Goal: Find specific page/section

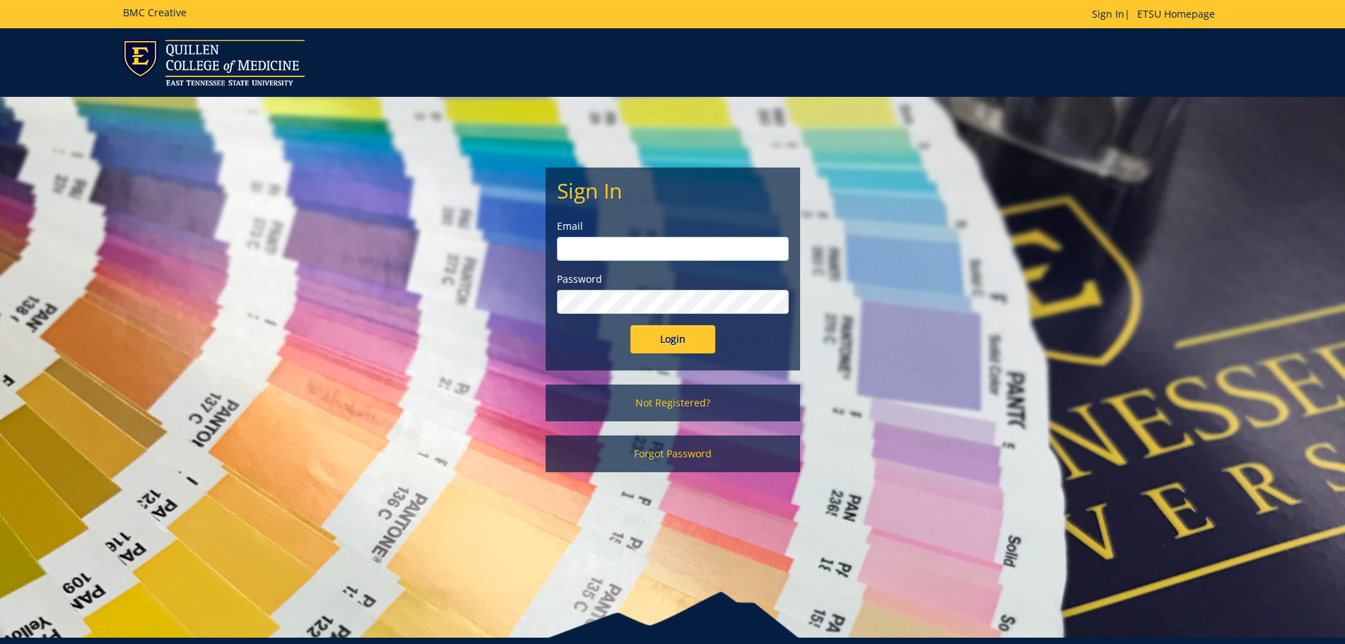
type input "[PERSON_NAME][EMAIL_ADDRESS][DOMAIN_NAME]"
click at [676, 332] on input "Login" at bounding box center [672, 339] width 85 height 28
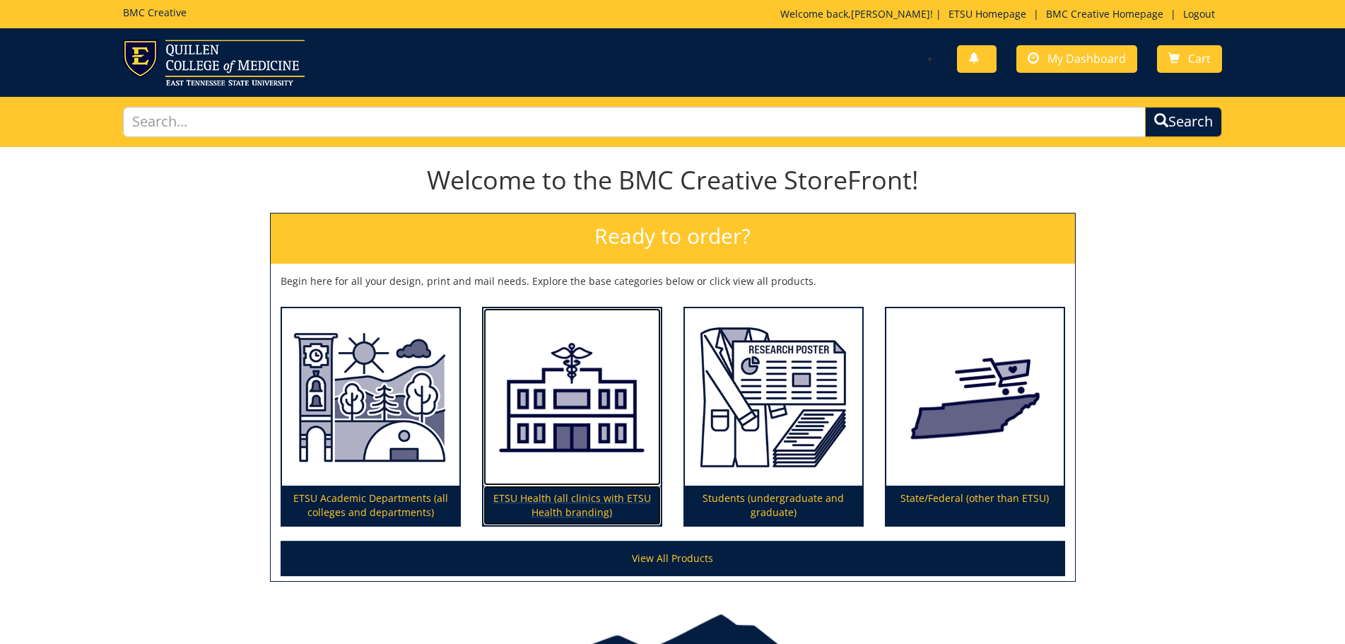
click at [536, 494] on p "ETSU Health (all clinics with ETSU Health branding)" at bounding box center [571, 506] width 177 height 40
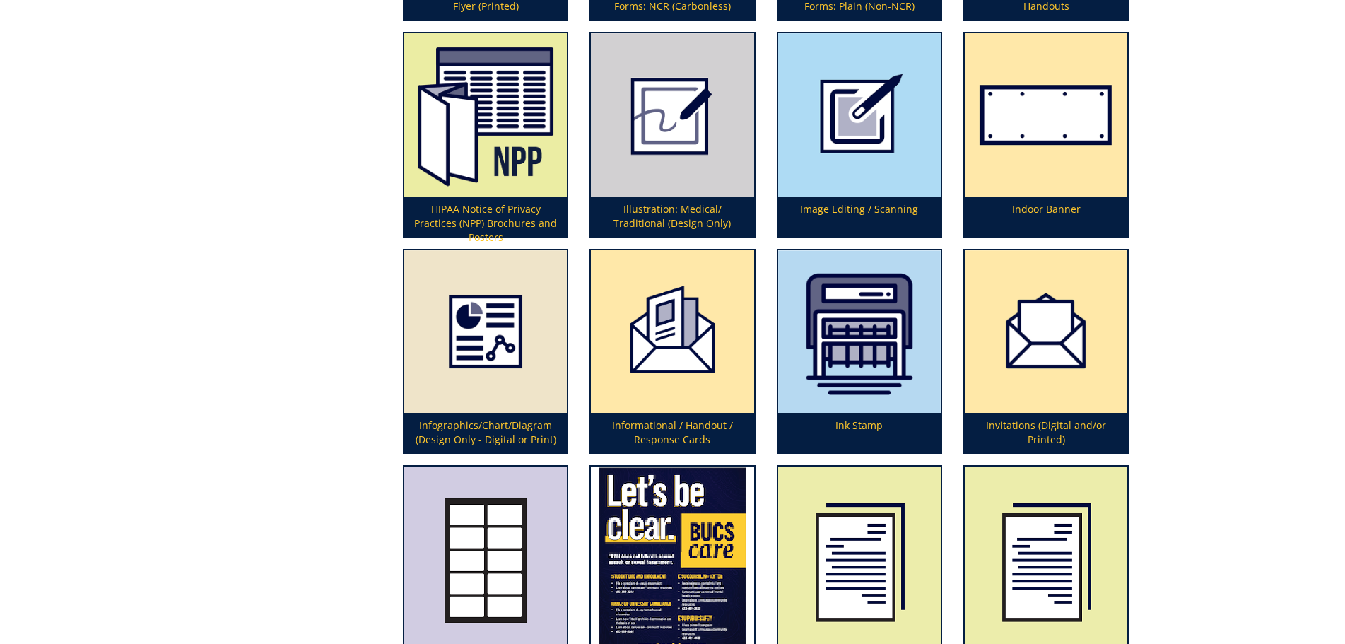
scroll to position [2075, 0]
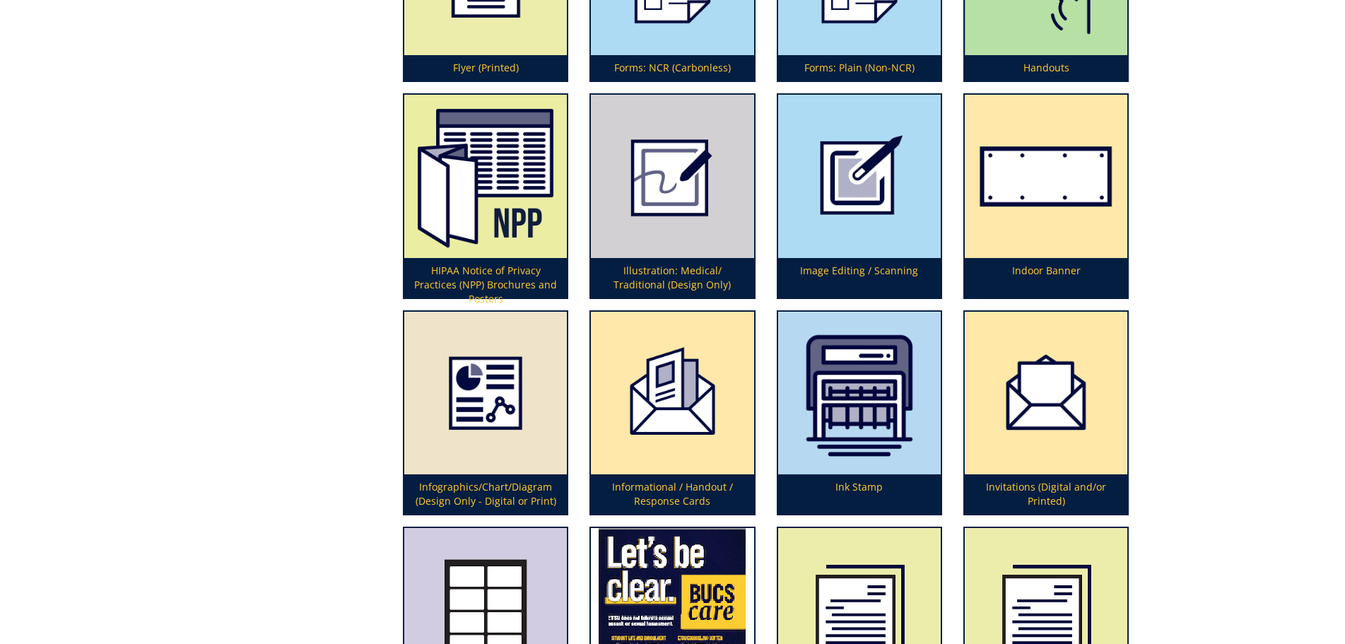
drag, startPoint x: 1167, startPoint y: 459, endPoint x: 1177, endPoint y: 404, distance: 56.6
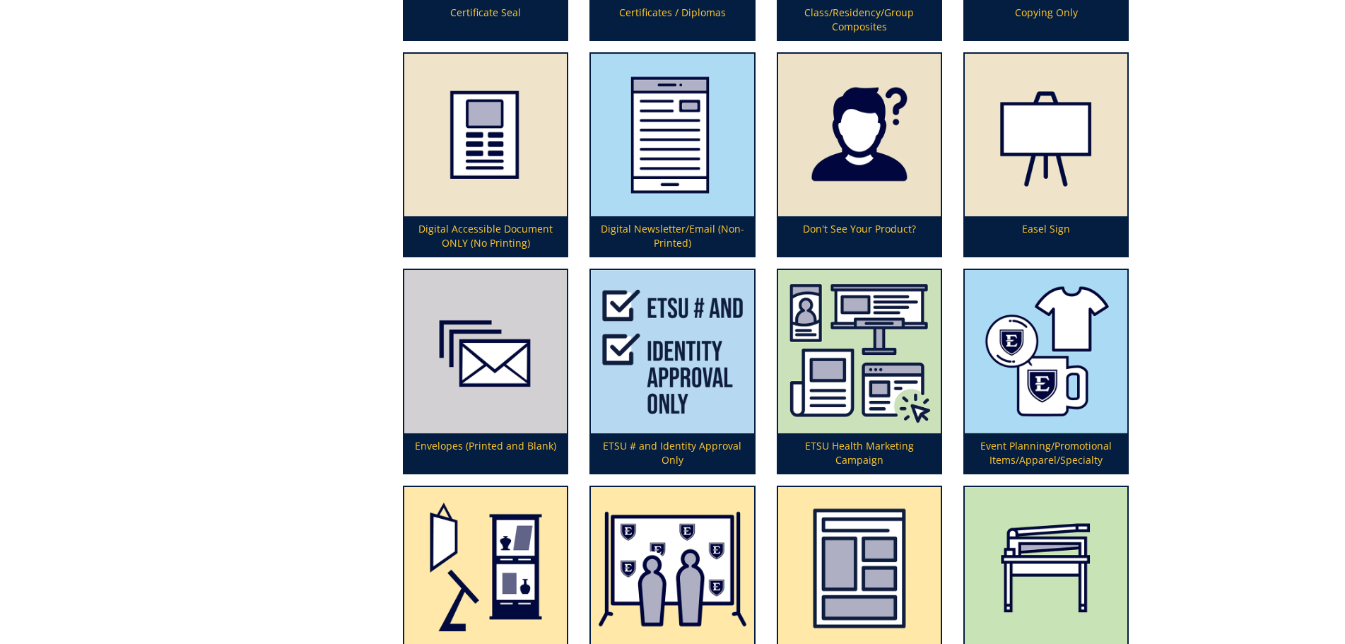
scroll to position [0, 0]
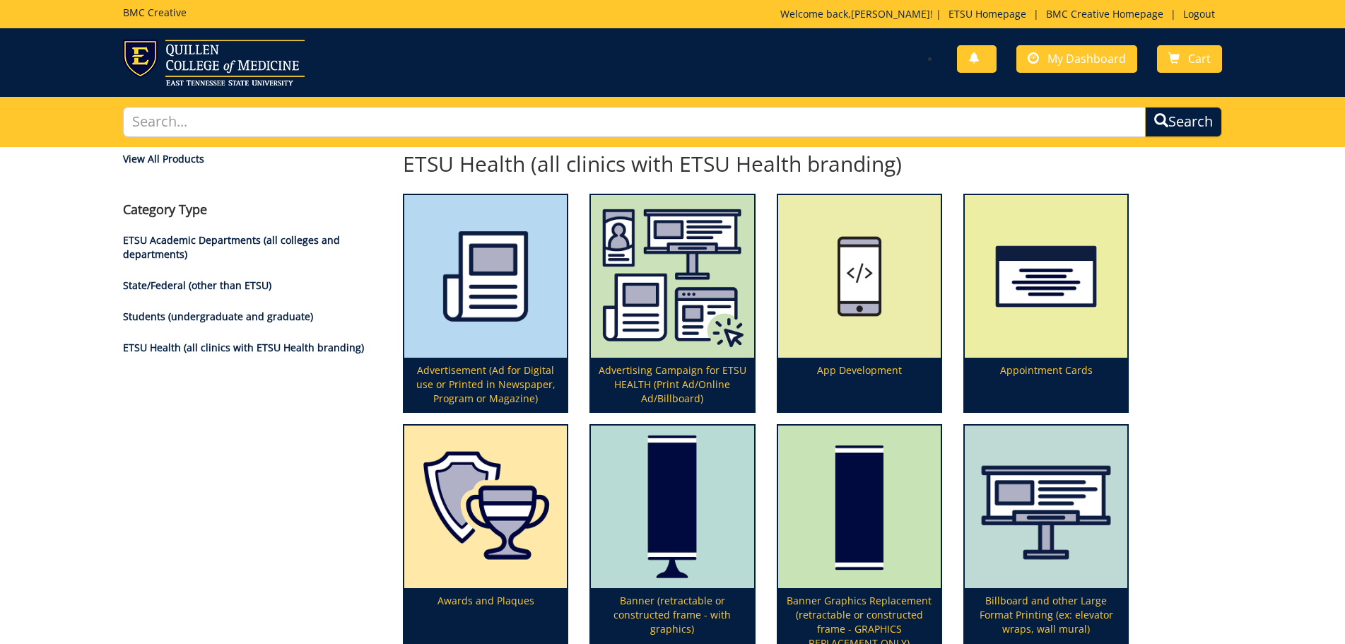
drag, startPoint x: 1294, startPoint y: 527, endPoint x: 1208, endPoint y: 93, distance: 441.6
